Goal: Browse casually

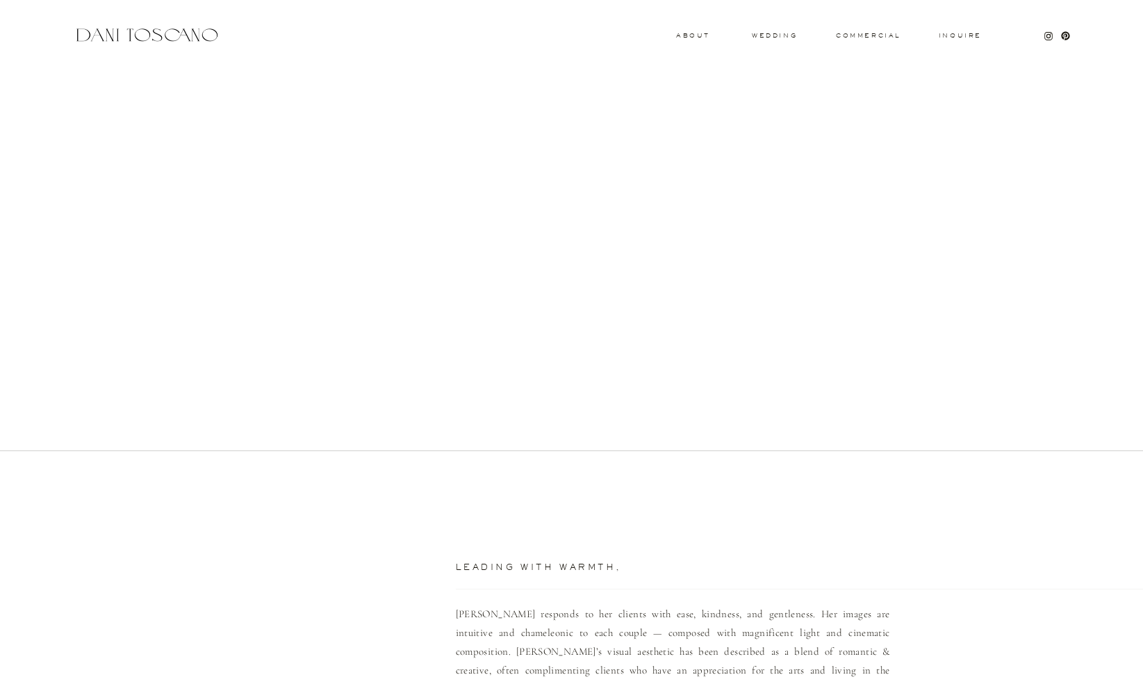
scroll to position [525, 0]
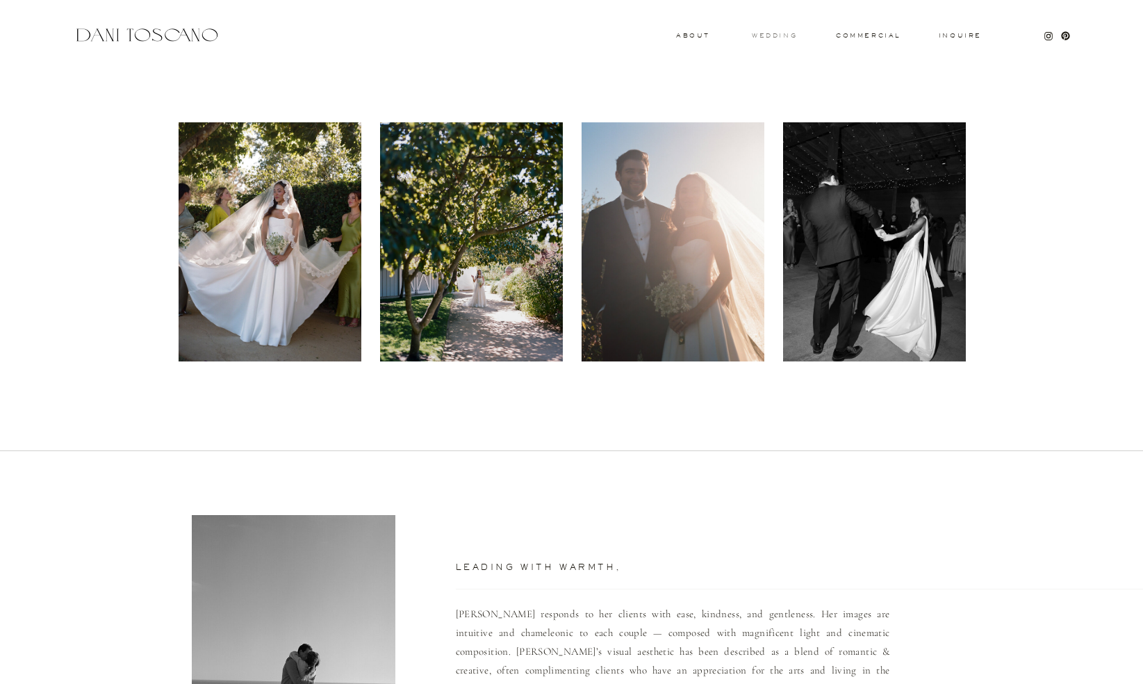
click at [767, 33] on h3 "wedding" at bounding box center [774, 35] width 45 height 5
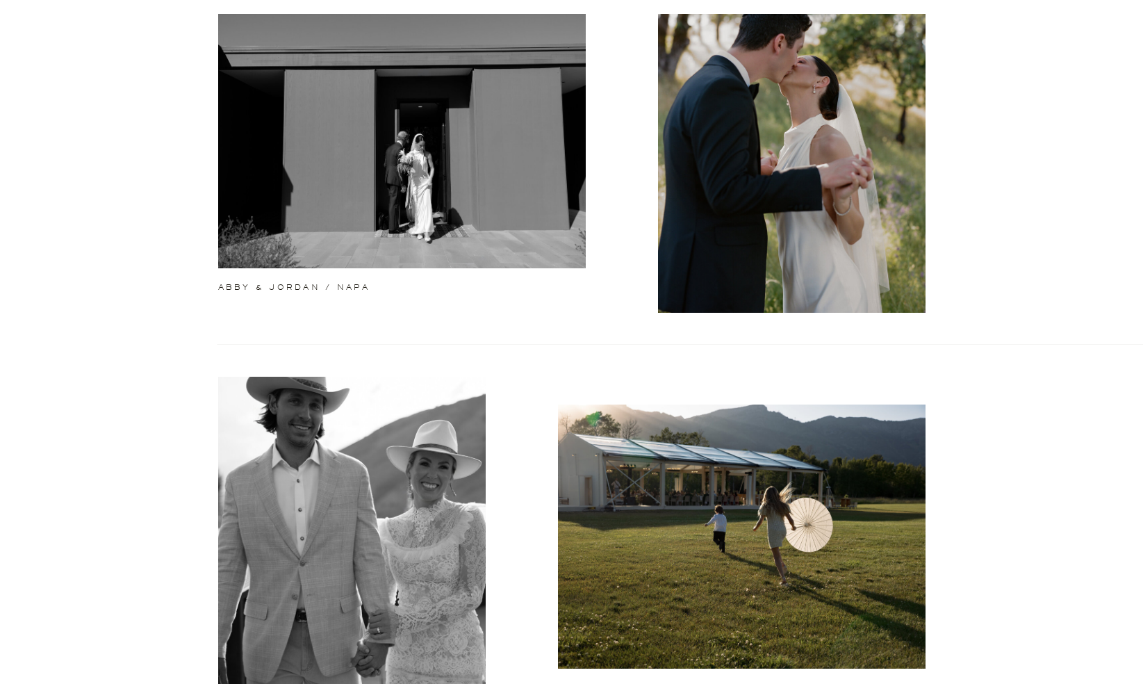
scroll to position [505, 0]
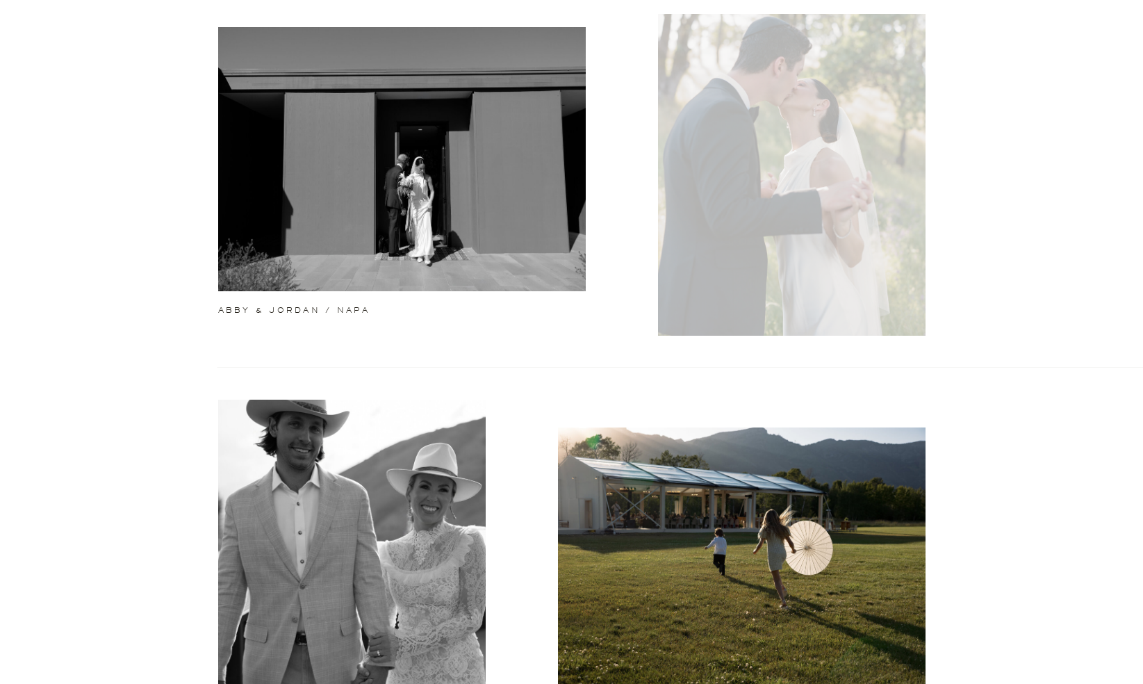
click at [824, 183] on div at bounding box center [792, 167] width 268 height 336
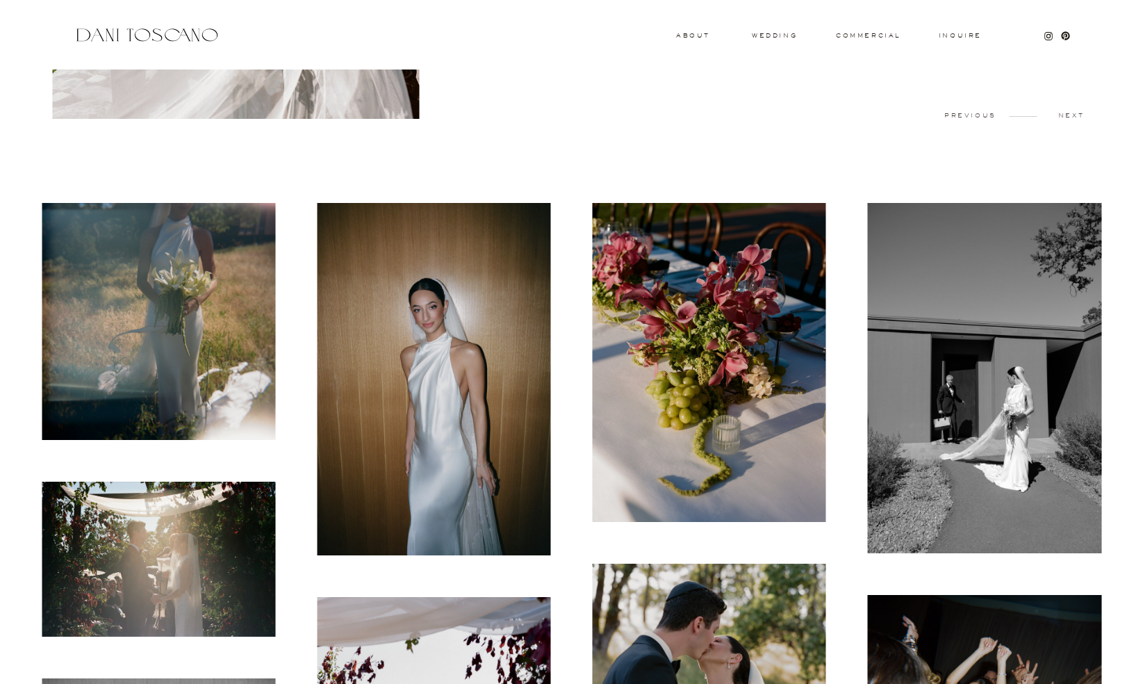
scroll to position [293, 0]
click at [432, 414] on img at bounding box center [434, 378] width 234 height 352
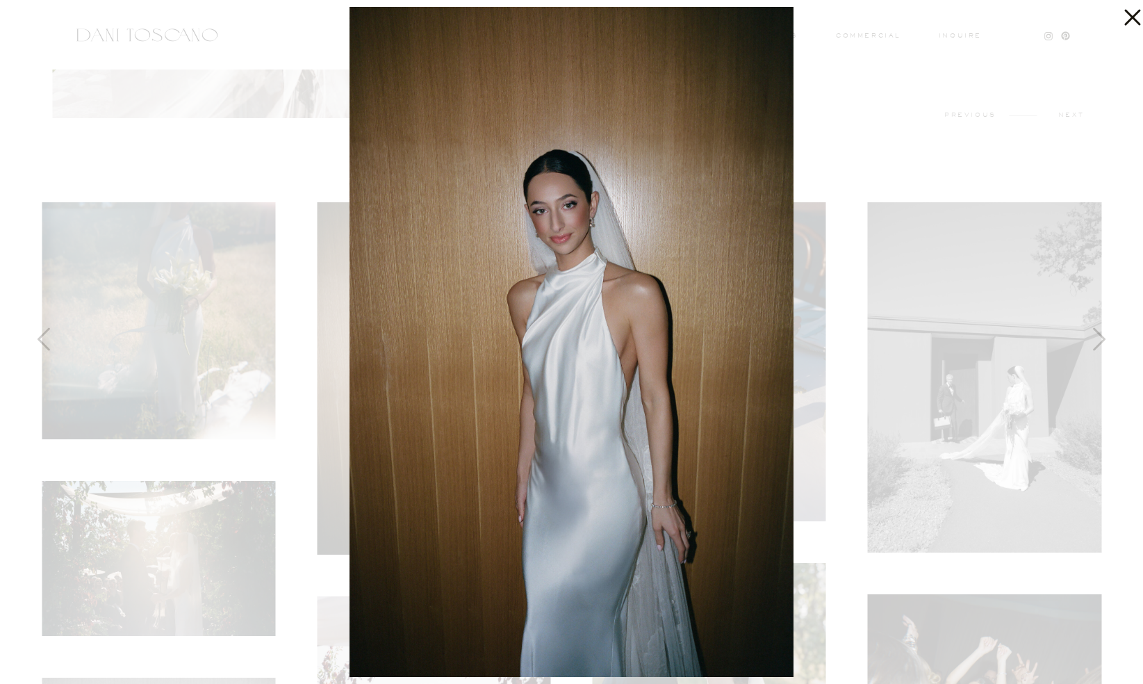
click at [1135, 8] on icon at bounding box center [1130, 14] width 28 height 28
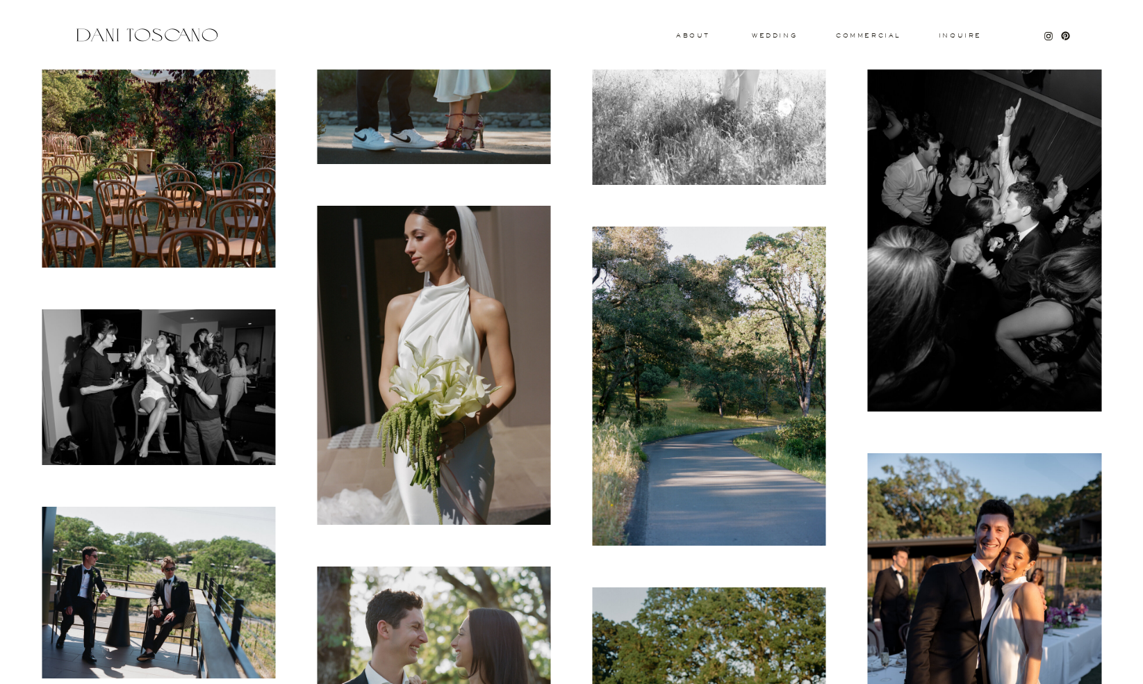
scroll to position [5165, 1]
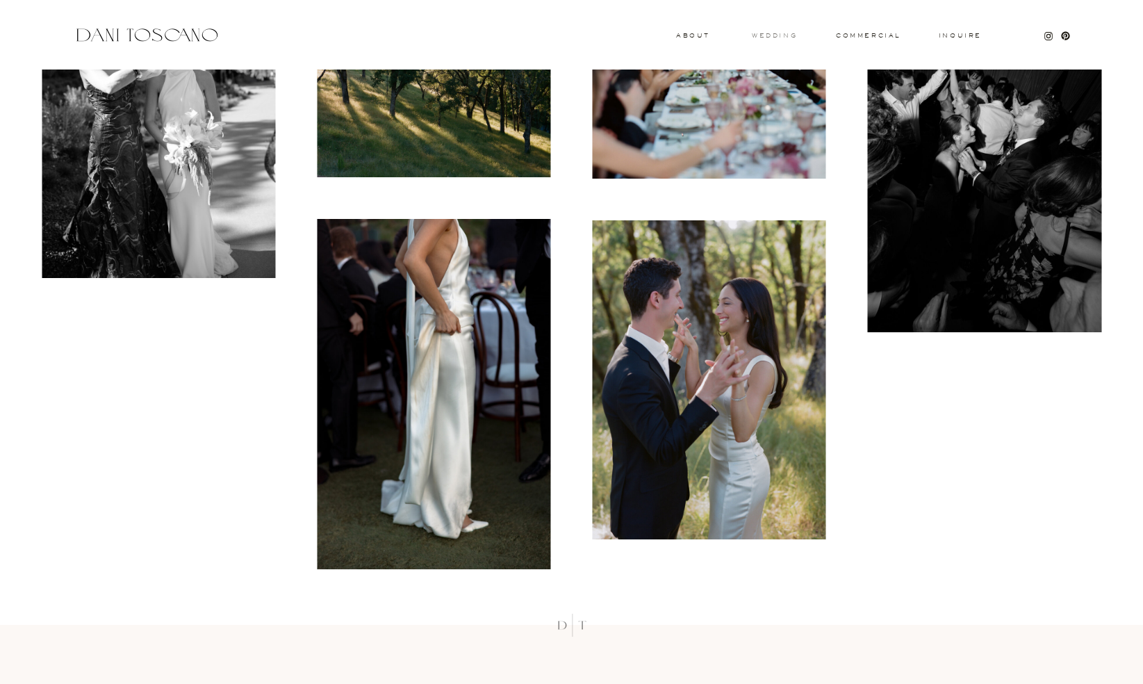
click at [777, 35] on h3 "wedding" at bounding box center [774, 35] width 45 height 5
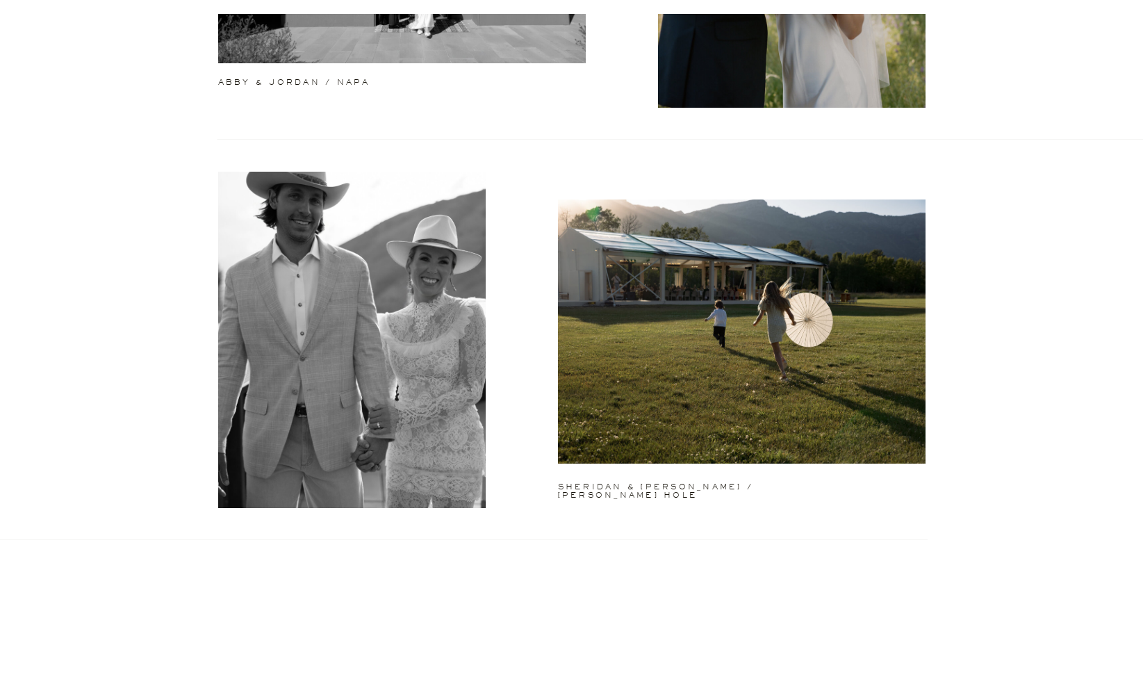
scroll to position [742, 0]
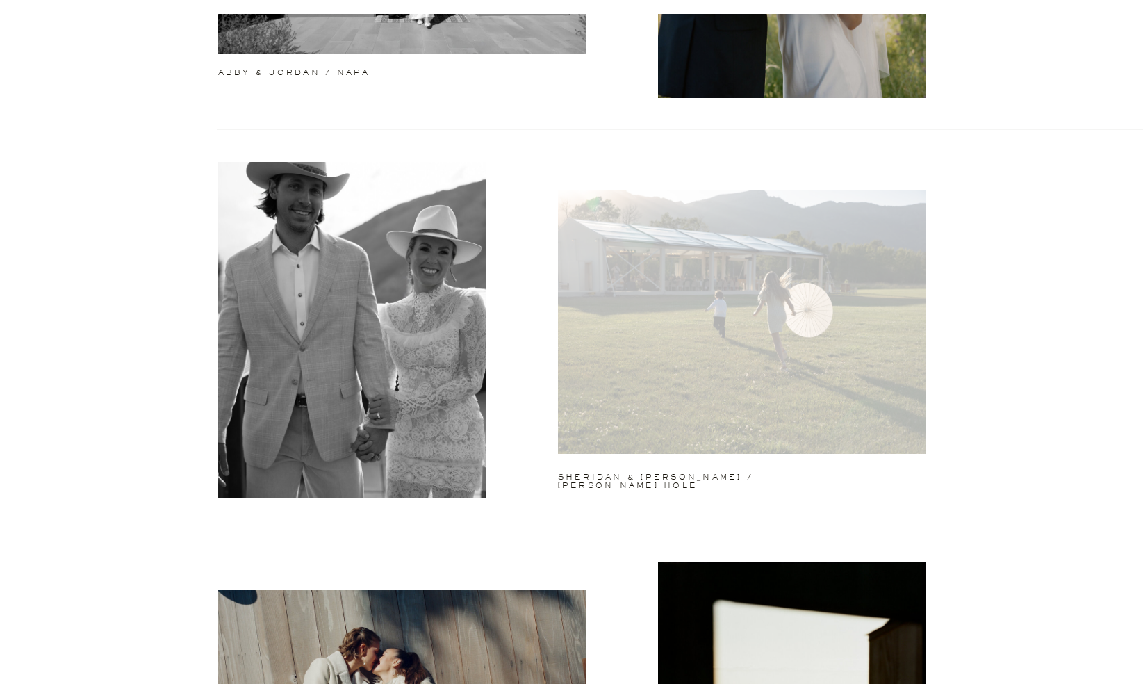
click at [808, 318] on div at bounding box center [742, 322] width 368 height 264
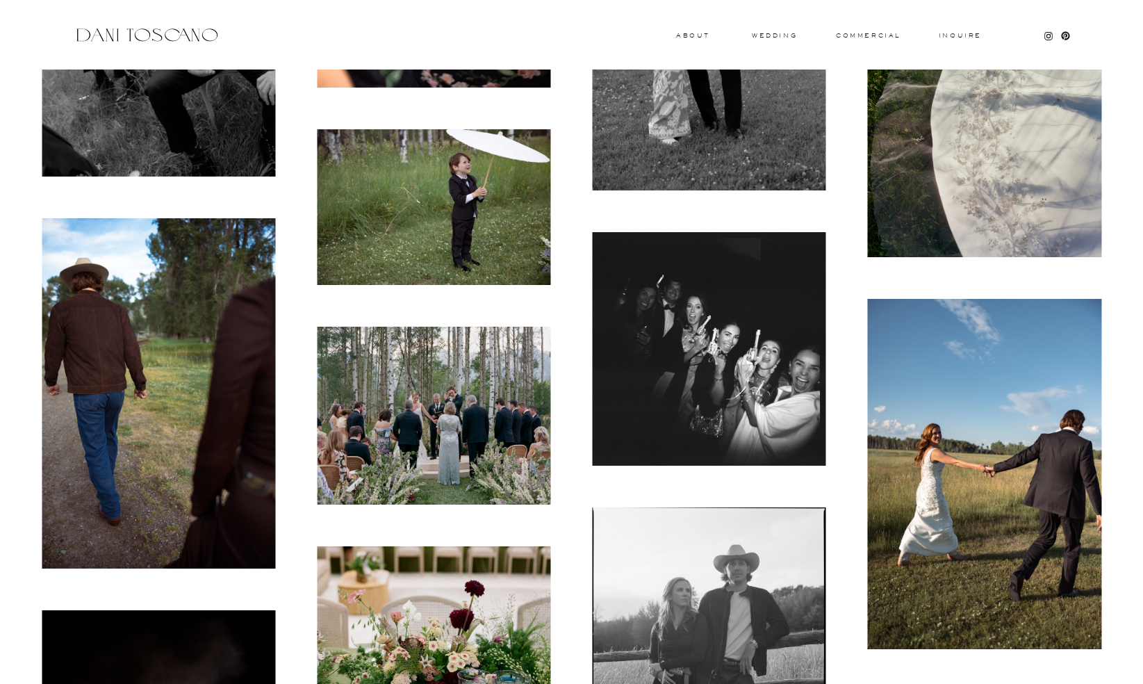
click at [790, 357] on img at bounding box center [710, 349] width 234 height 234
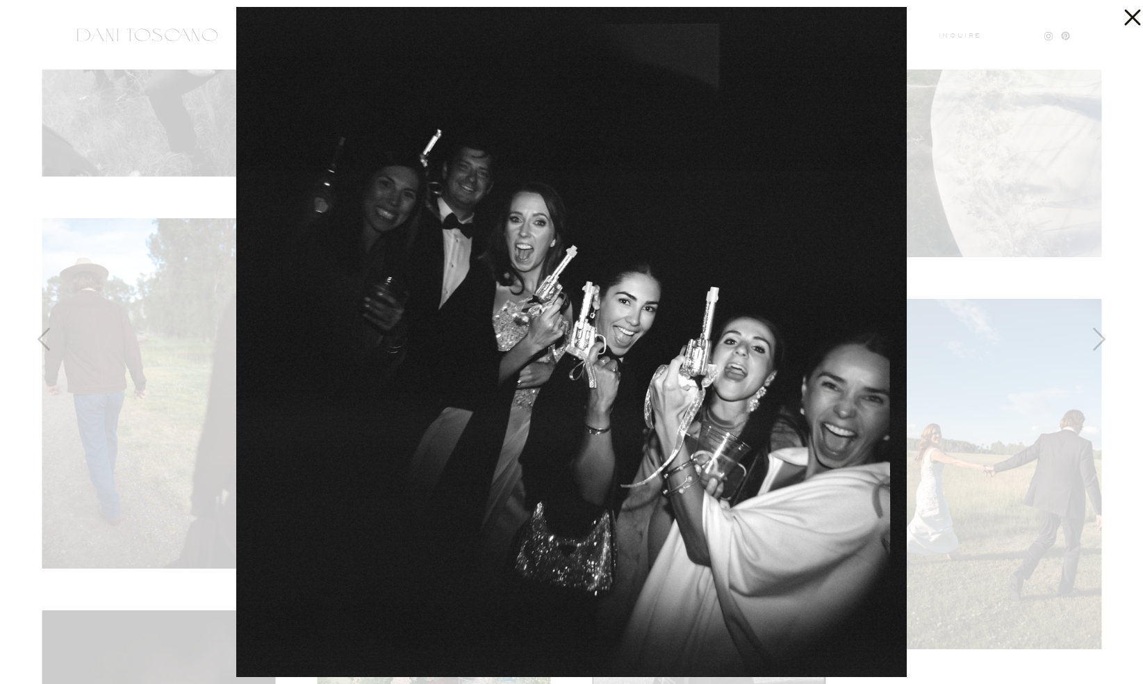
click at [1126, 17] on icon at bounding box center [1130, 14] width 28 height 28
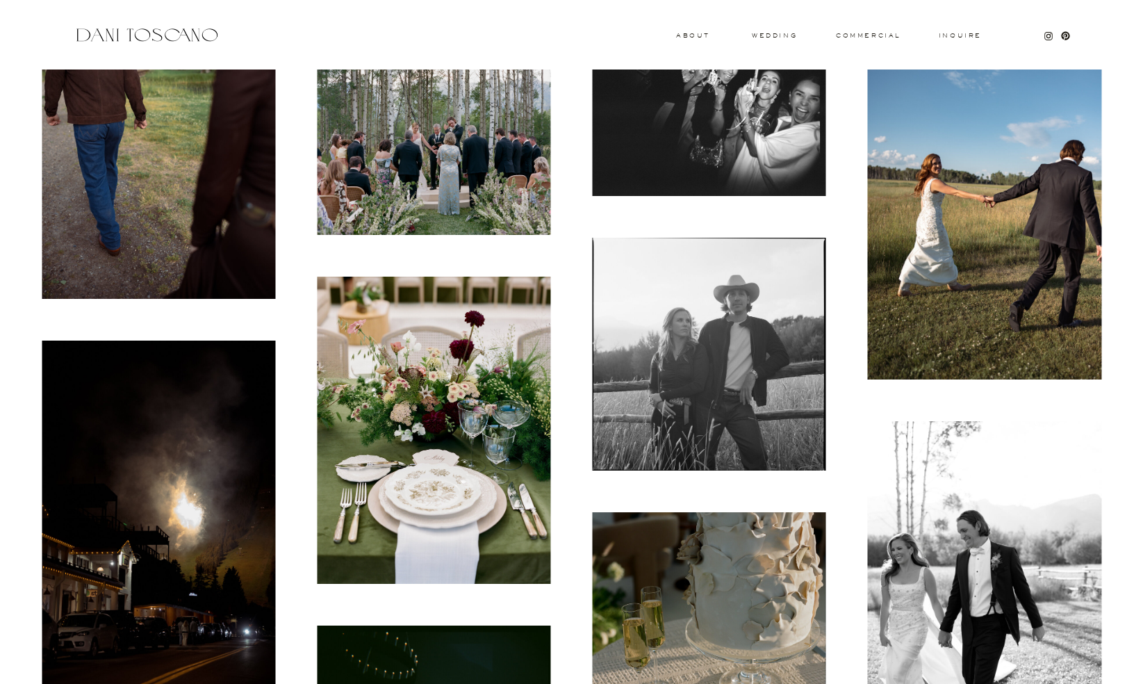
click at [788, 362] on img at bounding box center [710, 355] width 234 height 234
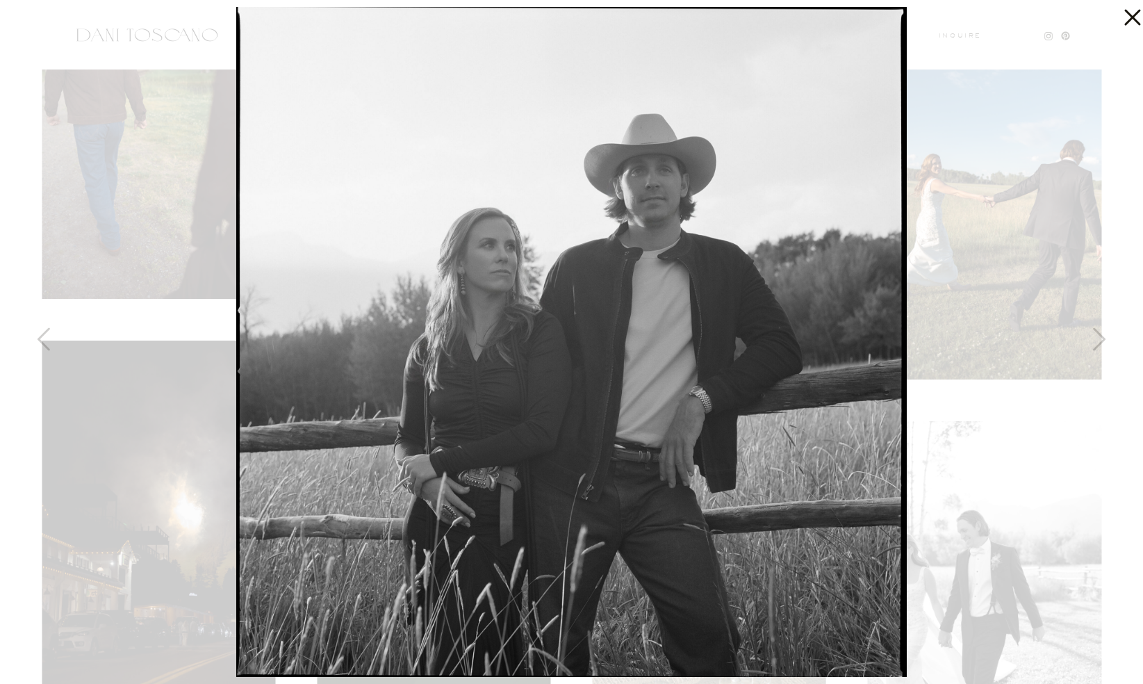
click at [1121, 15] on icon at bounding box center [1130, 14] width 28 height 28
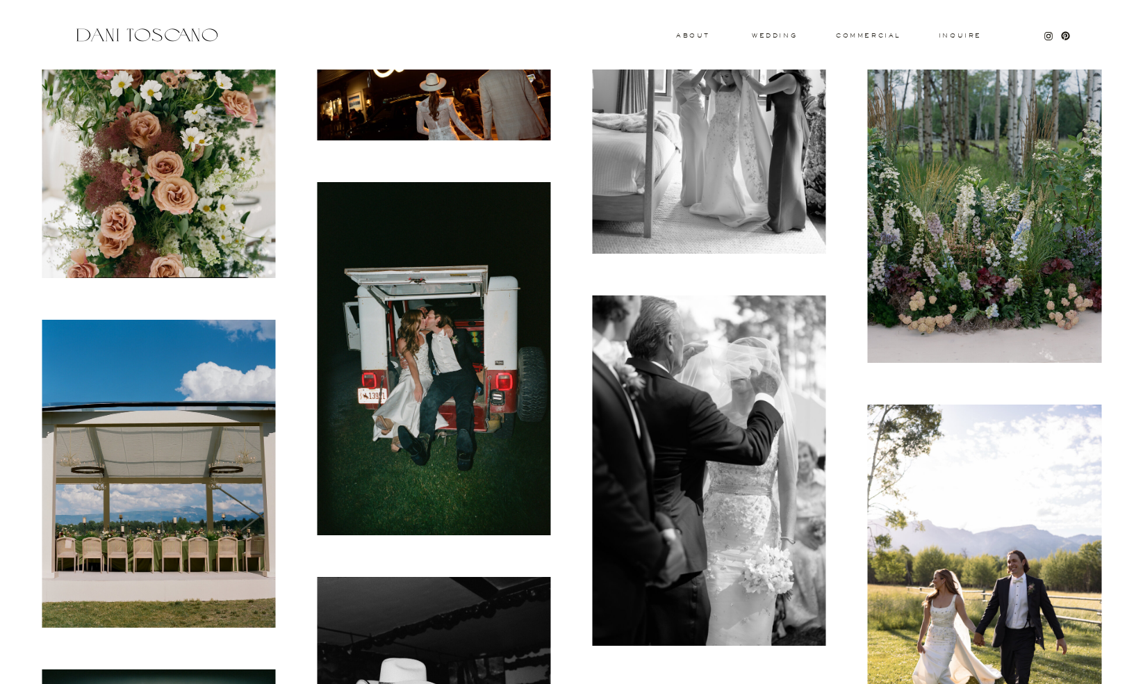
scroll to position [9851, 0]
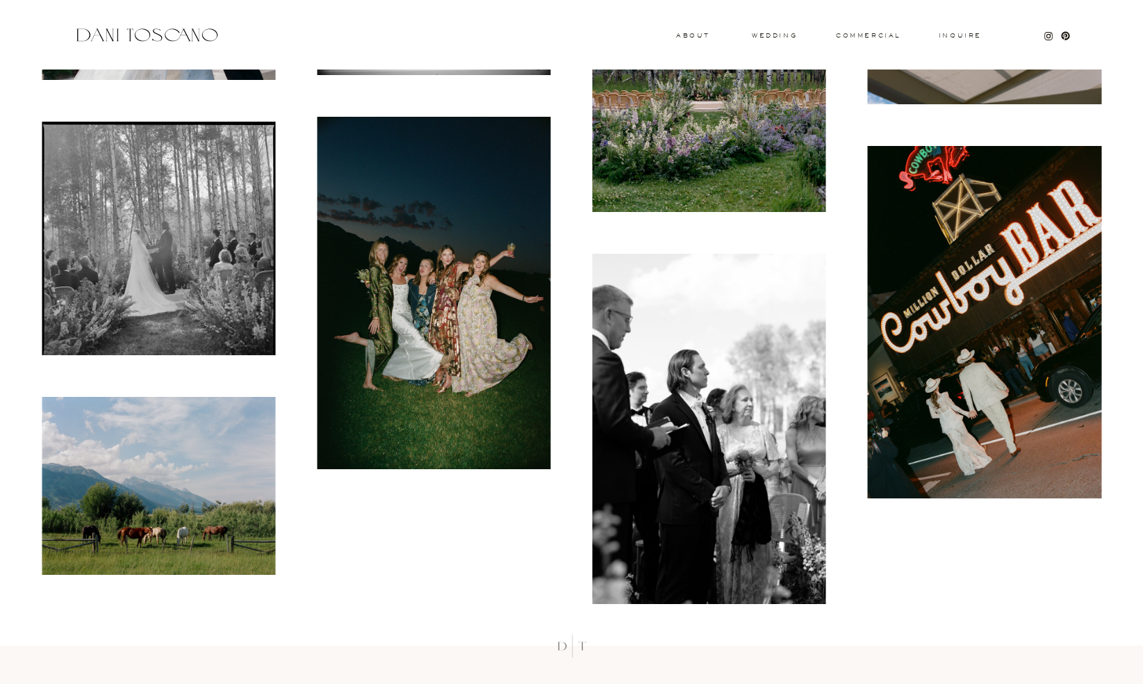
click at [476, 326] on img at bounding box center [434, 293] width 234 height 352
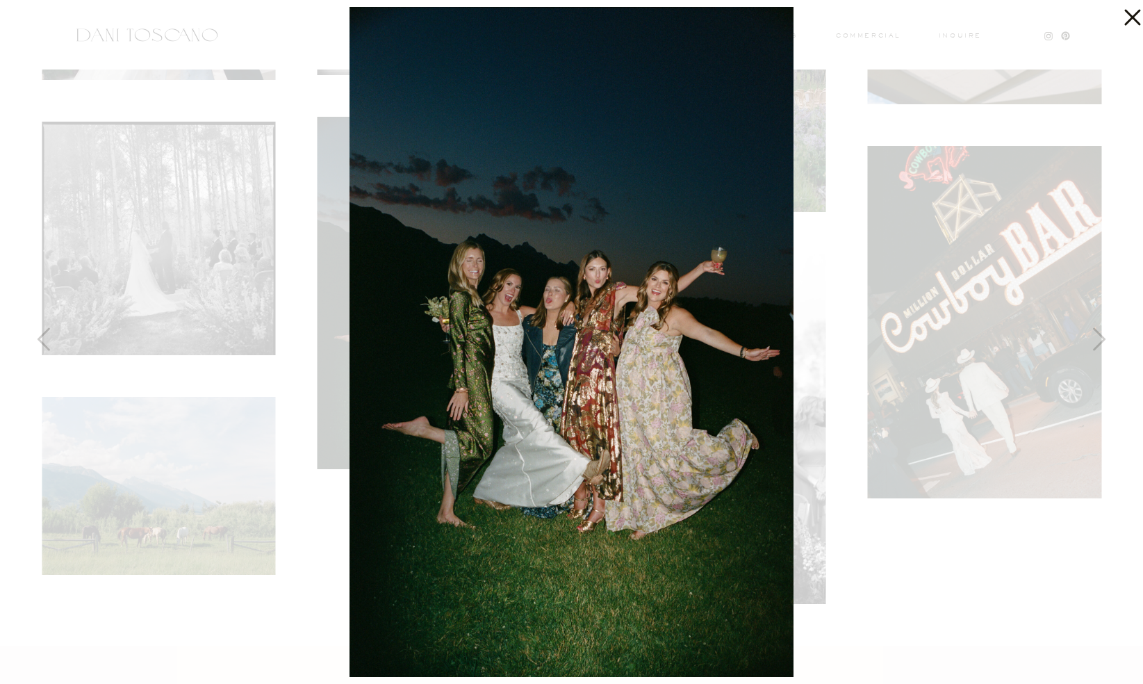
click at [836, 263] on div at bounding box center [571, 342] width 1143 height 684
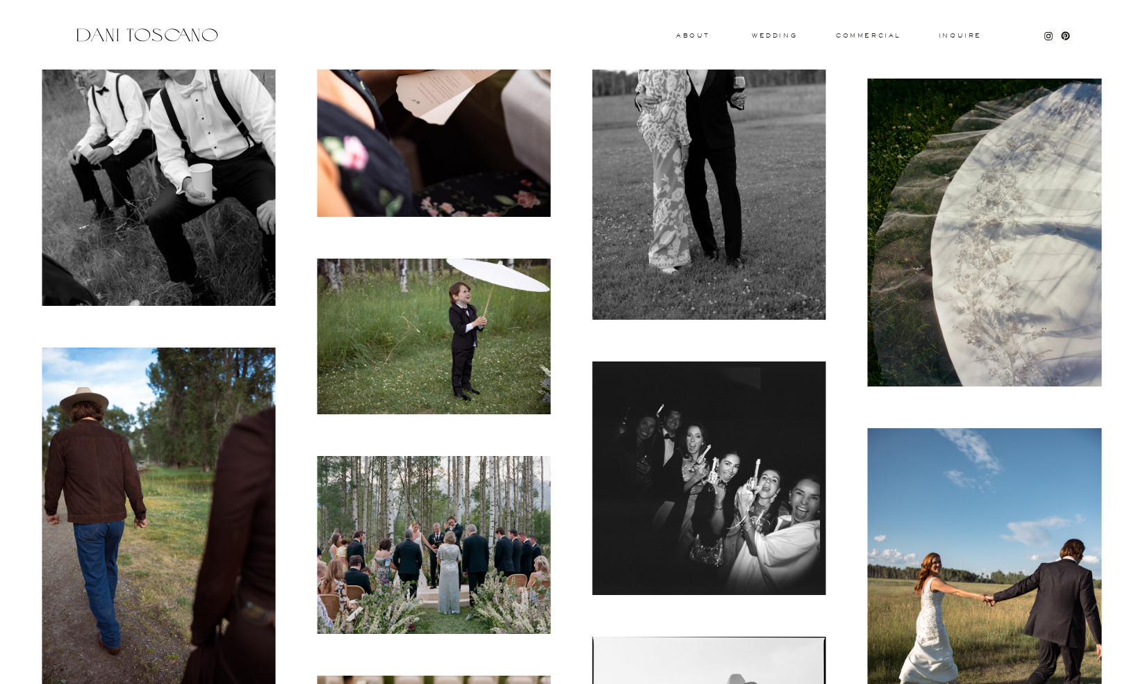
scroll to position [8102, 0]
